Goal: Transaction & Acquisition: Purchase product/service

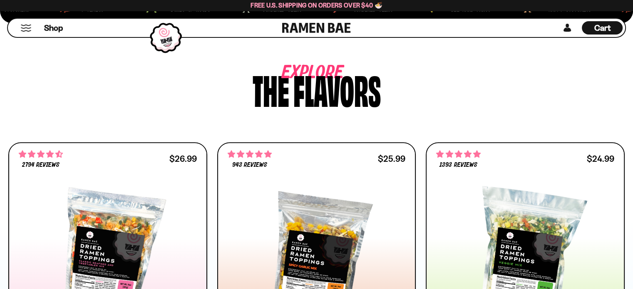
scroll to position [416, 0]
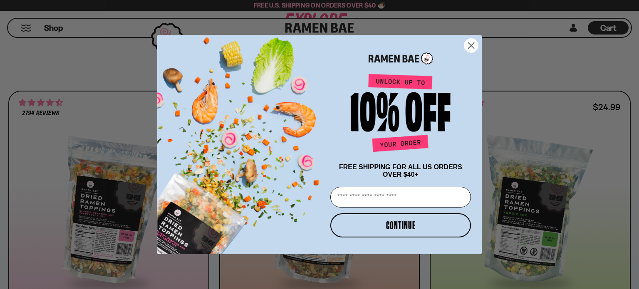
click at [471, 41] on circle "Close dialog" at bounding box center [471, 46] width 14 height 14
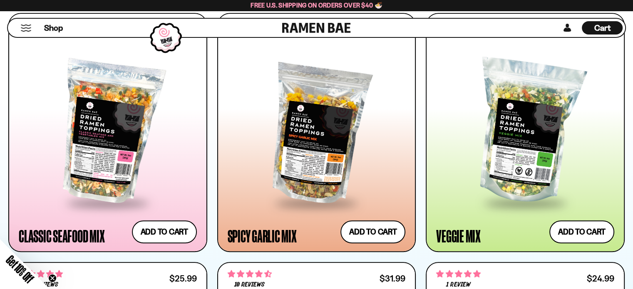
scroll to position [499, 0]
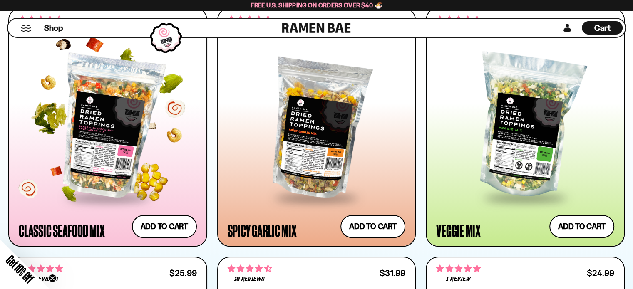
click at [110, 100] on div at bounding box center [108, 127] width 178 height 140
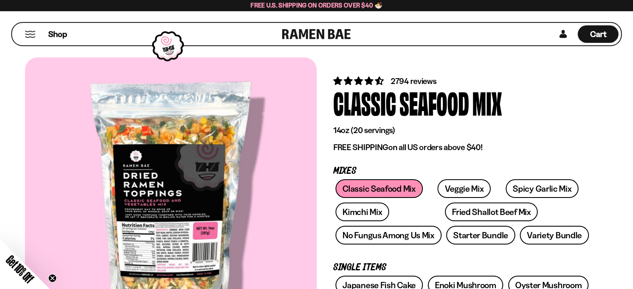
click at [28, 5] on div "Free U.S. Shipping on Orders over $40 🍜" at bounding box center [316, 5] width 633 height 11
